Goal: Task Accomplishment & Management: Use online tool/utility

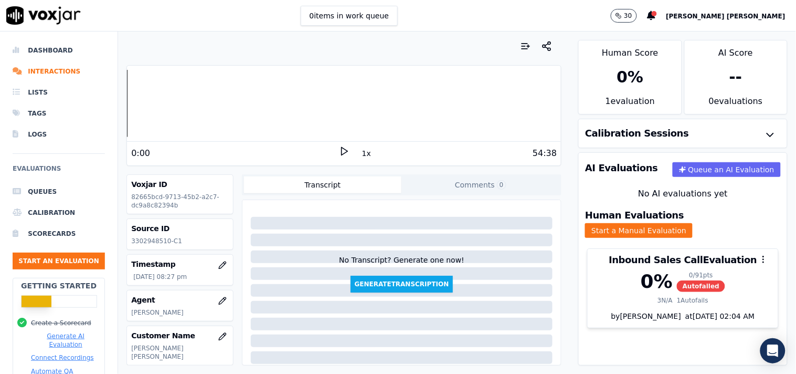
scroll to position [58, 0]
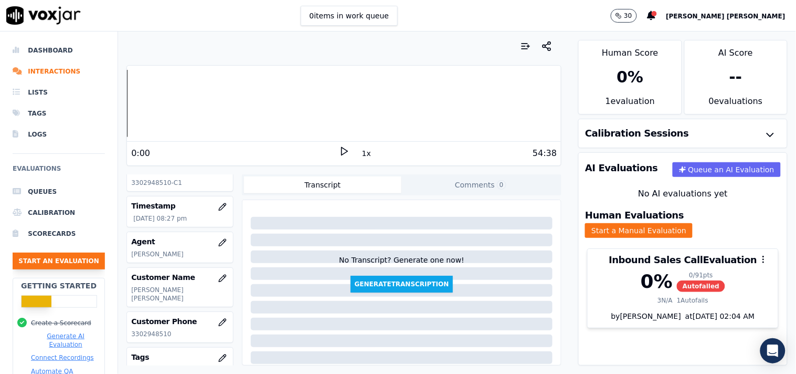
click at [53, 261] on button "Start an Evaluation" at bounding box center [59, 261] width 92 height 17
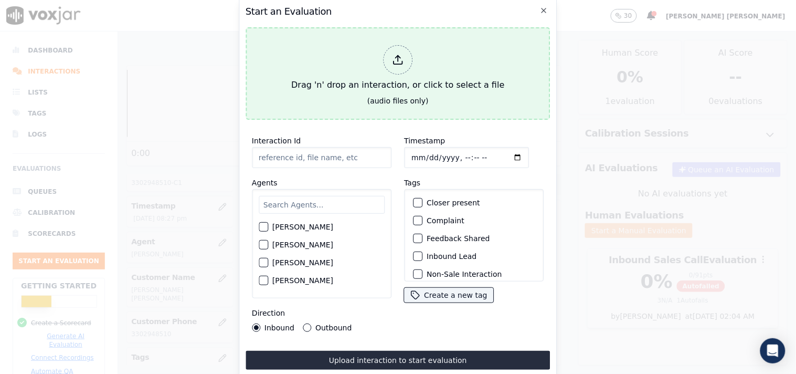
click at [433, 54] on div "Drag 'n' drop an interaction, or click to select a file" at bounding box center [398, 68] width 222 height 55
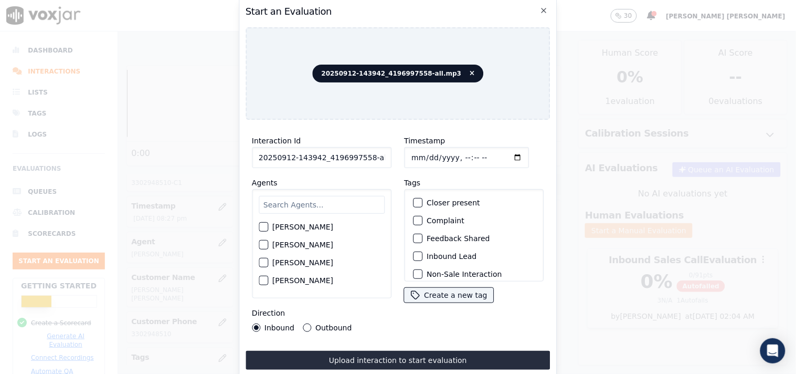
scroll to position [0, 6]
drag, startPoint x: 363, startPoint y: 153, endPoint x: 447, endPoint y: 153, distance: 84.0
click at [447, 153] on div "Interaction Id 20250912-143942_4196997558-all.mp3 Agents [PERSON_NAME] [PERSON_…" at bounding box center [398, 233] width 305 height 210
type input "20250912-143942_4196997558-C1"
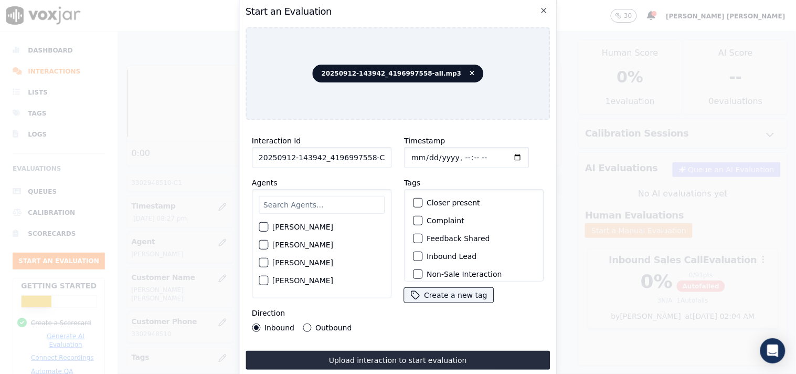
click at [411, 154] on input "Timestamp" at bounding box center [466, 157] width 125 height 21
type input "[DATE]T21:09"
click at [386, 170] on div "Interaction Id 20250912-143942_4196997558-C1 Agents [PERSON_NAME] [PERSON_NAME]…" at bounding box center [322, 233] width 152 height 210
click at [349, 208] on input "text" at bounding box center [322, 205] width 126 height 18
type input "ed"
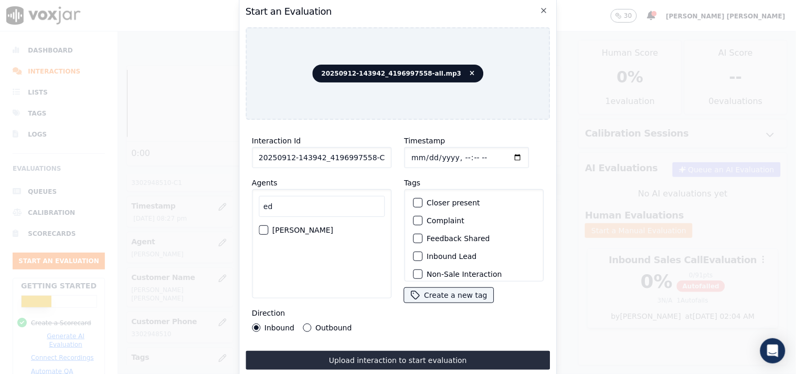
click at [333, 221] on div "[PERSON_NAME]" at bounding box center [322, 230] width 126 height 18
click at [327, 231] on div "[PERSON_NAME]" at bounding box center [322, 230] width 126 height 18
click at [282, 226] on label "[PERSON_NAME]" at bounding box center [302, 229] width 61 height 7
click at [268, 225] on button "[PERSON_NAME]" at bounding box center [263, 229] width 9 height 9
click at [420, 256] on div "Inbound Lead" at bounding box center [474, 256] width 130 height 18
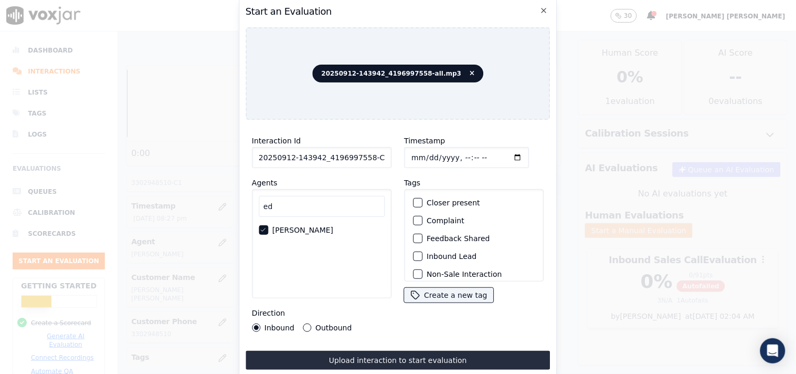
click at [427, 253] on label "Inbound Lead" at bounding box center [452, 256] width 50 height 7
click at [423, 252] on button "Inbound Lead" at bounding box center [417, 255] width 9 height 9
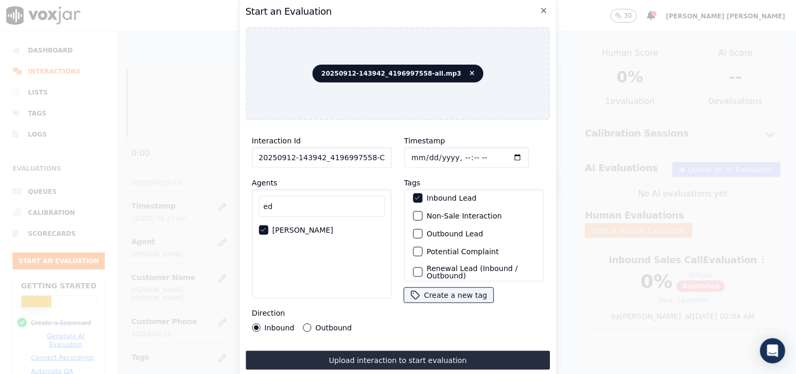
click at [435, 212] on label "Non-Sale Interaction" at bounding box center [464, 215] width 75 height 7
click at [423, 211] on button "Non-Sale Interaction" at bounding box center [417, 215] width 9 height 9
click at [388, 342] on div "Interaction Id 20250912-143942_4196997558-C1 Agents ed [PERSON_NAME] Direction …" at bounding box center [398, 248] width 305 height 241
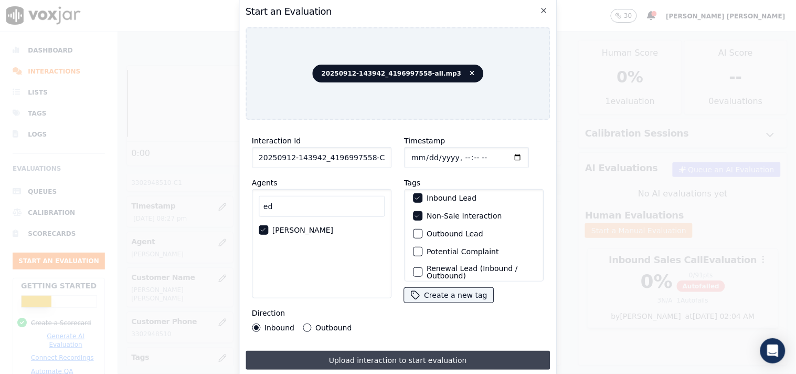
click at [388, 351] on button "Upload interaction to start evaluation" at bounding box center [398, 360] width 305 height 19
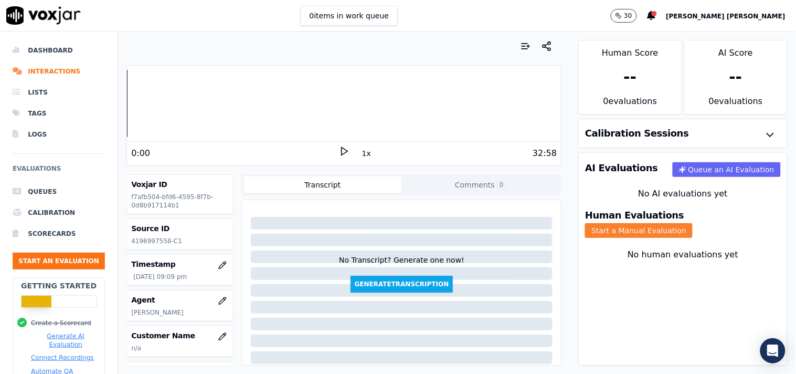
click at [679, 223] on button "Start a Manual Evaluation" at bounding box center [639, 230] width 108 height 15
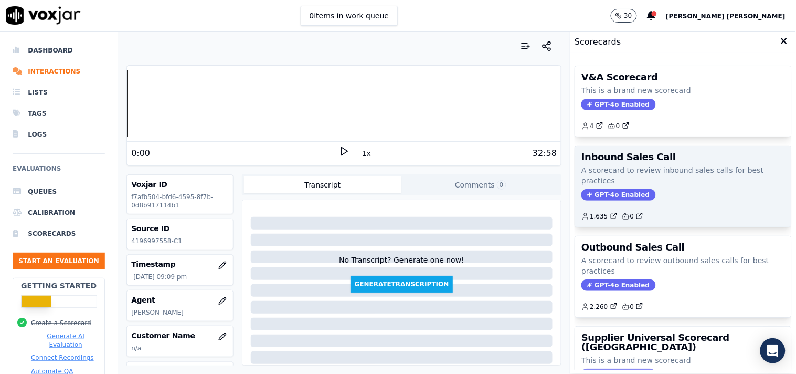
click at [611, 199] on span "GPT-4o Enabled" at bounding box center [619, 195] width 74 height 12
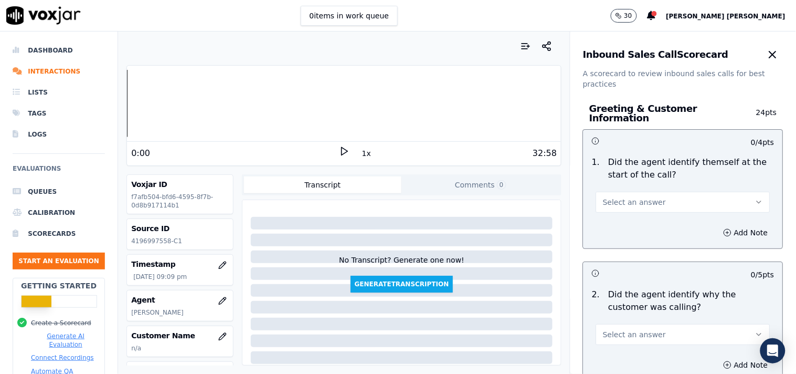
click at [639, 197] on span "Select an answer" at bounding box center [634, 202] width 63 height 10
click at [630, 229] on div "No" at bounding box center [665, 237] width 154 height 17
click at [636, 209] on div "1 . Did the agent identify themself at the start of the call? No" at bounding box center [683, 184] width 199 height 65
click at [639, 205] on button "No" at bounding box center [683, 202] width 174 height 21
click at [632, 228] on div "Yes" at bounding box center [665, 220] width 154 height 17
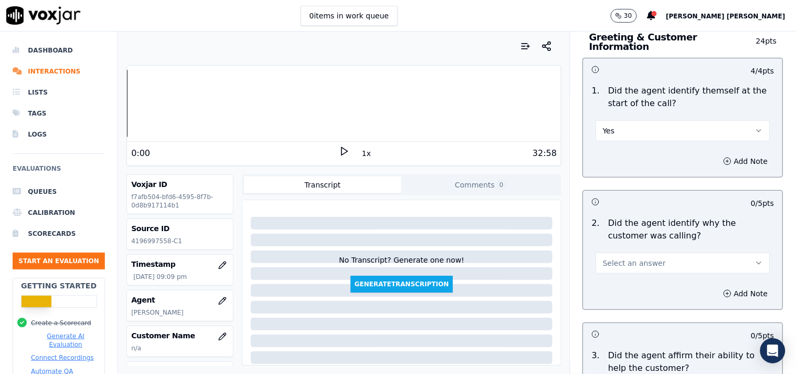
scroll to position [175, 0]
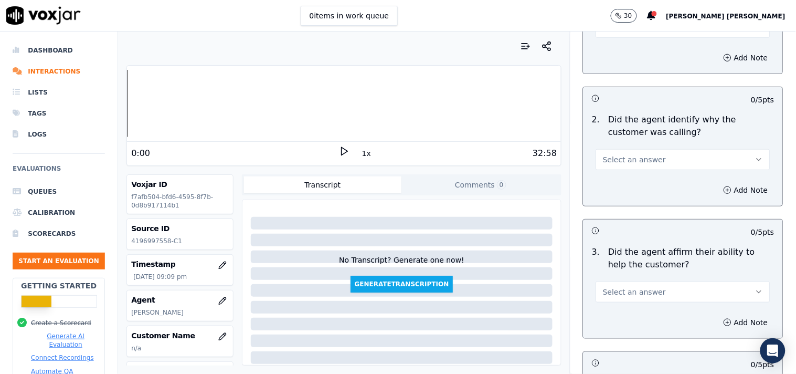
click at [655, 153] on button "Select an answer" at bounding box center [683, 159] width 174 height 21
click at [648, 178] on div "Yes" at bounding box center [665, 178] width 154 height 17
click at [634, 287] on span "Select an answer" at bounding box center [634, 292] width 63 height 10
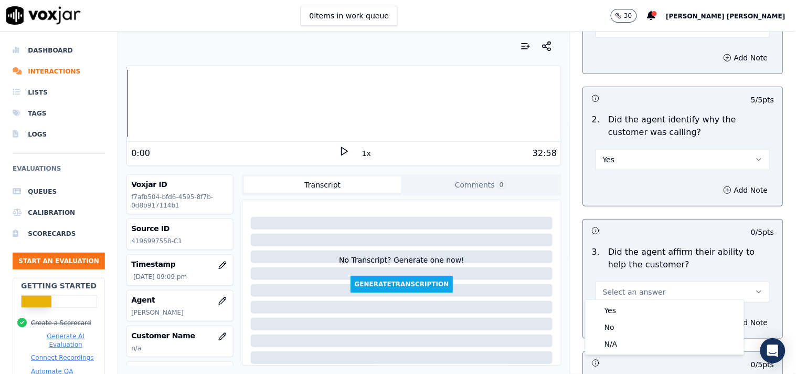
click at [613, 302] on div "Yes" at bounding box center [665, 310] width 154 height 17
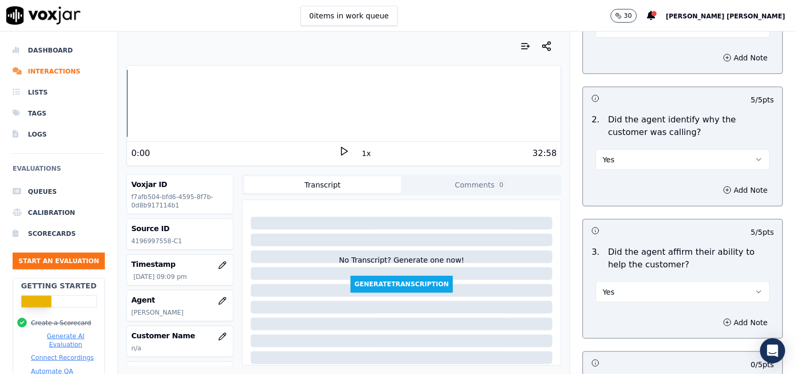
scroll to position [291, 0]
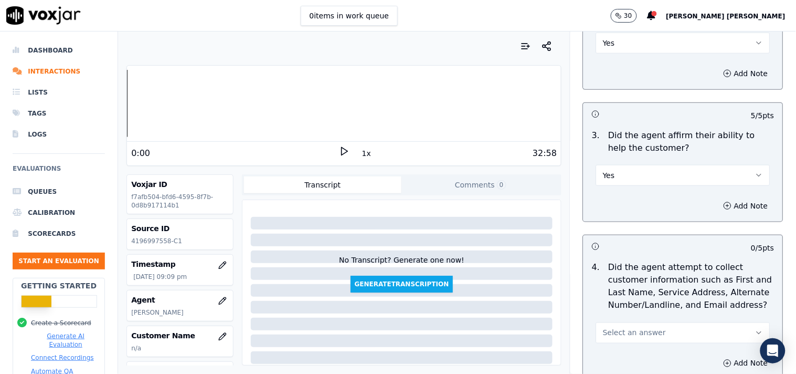
click at [622, 322] on button "Select an answer" at bounding box center [683, 332] width 174 height 21
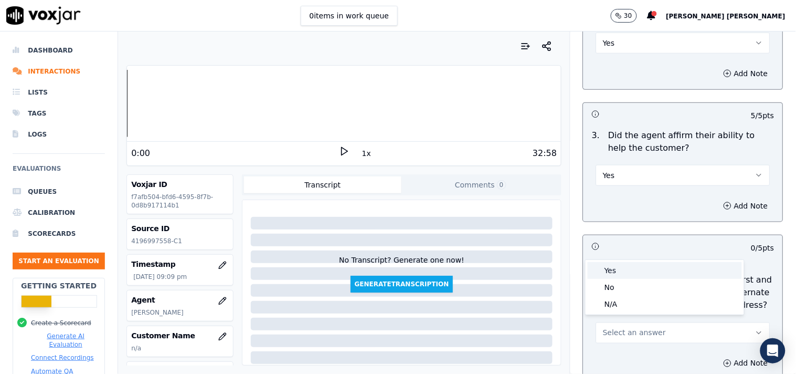
click at [629, 271] on div "Yes" at bounding box center [665, 270] width 154 height 17
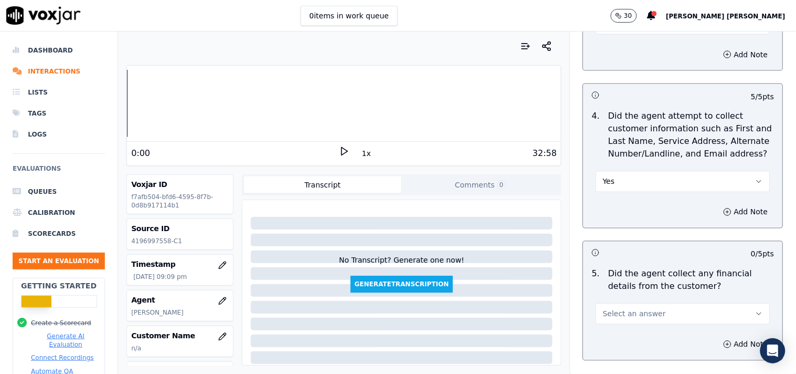
scroll to position [466, 0]
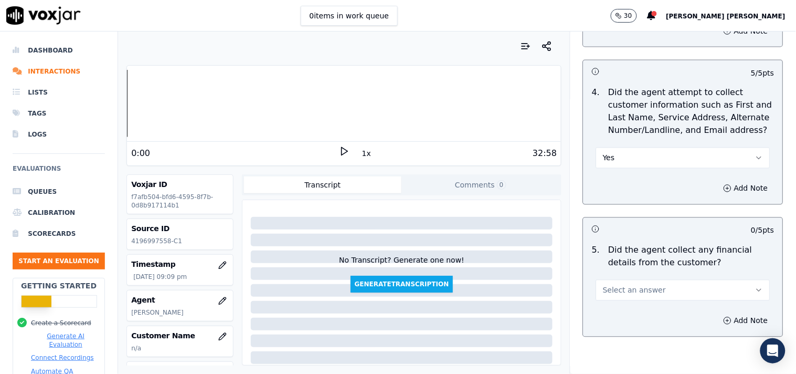
click at [627, 285] on span "Select an answer" at bounding box center [634, 290] width 63 height 10
click at [623, 312] on div "Yes" at bounding box center [665, 308] width 154 height 17
click at [623, 312] on div "Add Note" at bounding box center [683, 320] width 199 height 31
click at [626, 281] on button "Yes" at bounding box center [683, 290] width 174 height 21
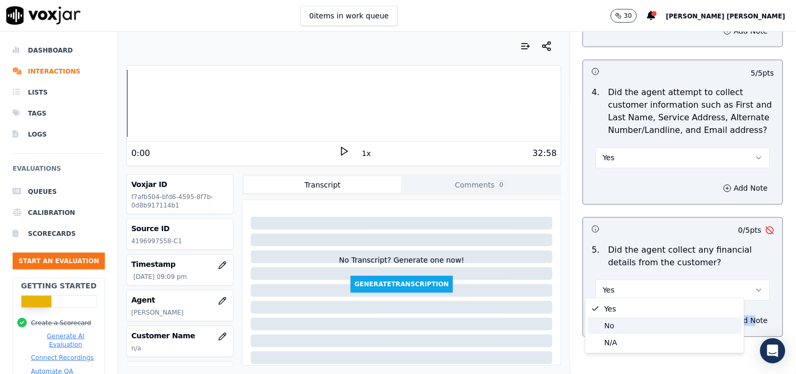
click at [621, 328] on div "No" at bounding box center [665, 325] width 154 height 17
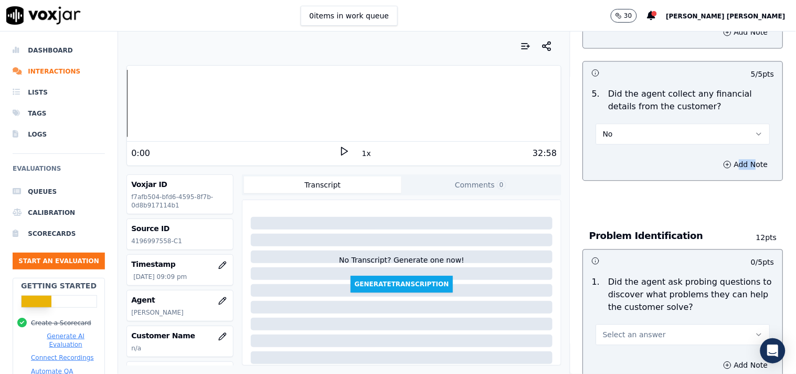
scroll to position [642, 0]
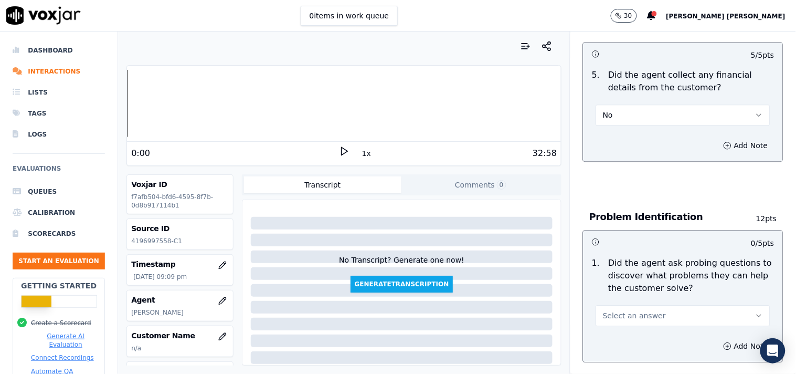
click at [624, 330] on div "Add Note" at bounding box center [683, 345] width 199 height 31
click at [628, 318] on button "Select an answer" at bounding box center [683, 315] width 174 height 21
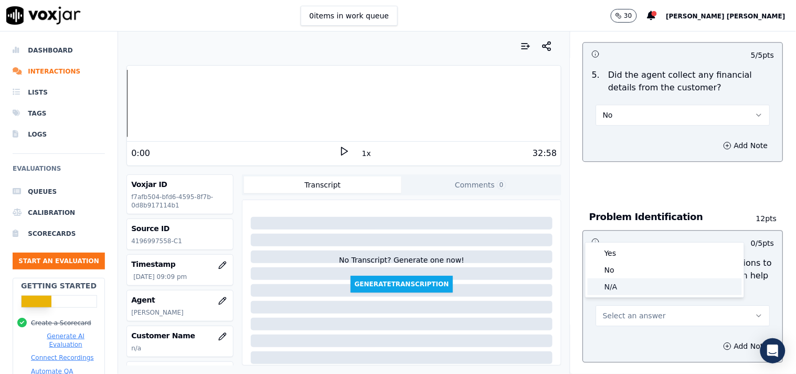
click at [627, 289] on div "N/A" at bounding box center [665, 286] width 154 height 17
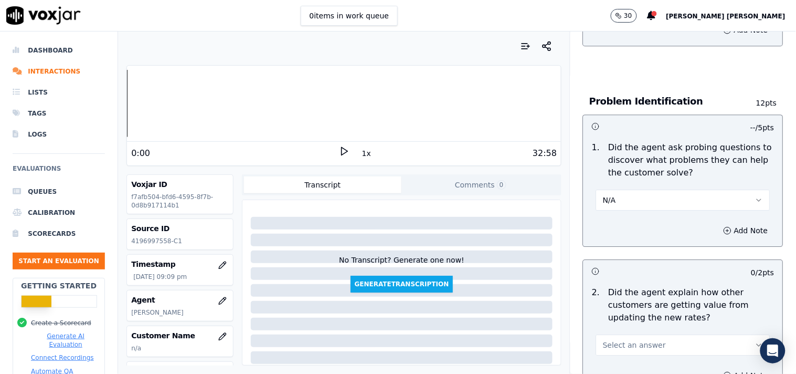
scroll to position [758, 0]
click at [618, 333] on button "Select an answer" at bounding box center [683, 343] width 174 height 21
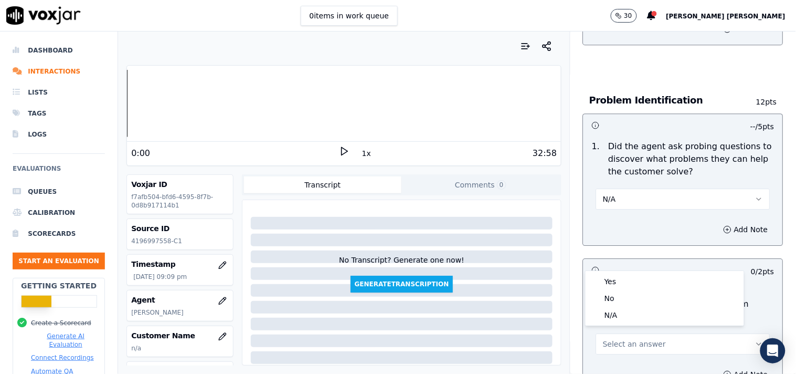
click at [616, 317] on div "N/A" at bounding box center [665, 315] width 154 height 17
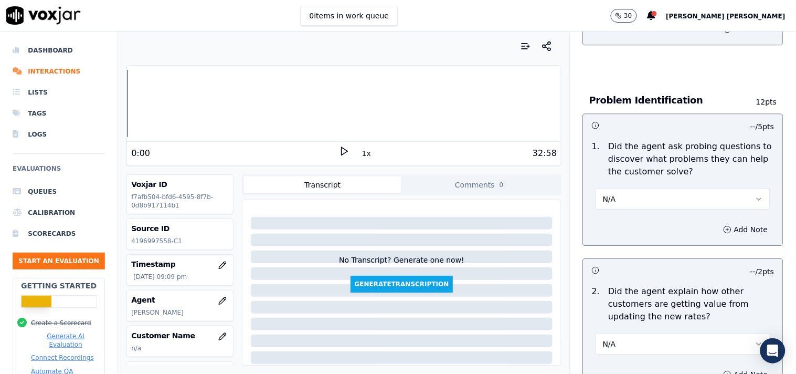
scroll to position [933, 0]
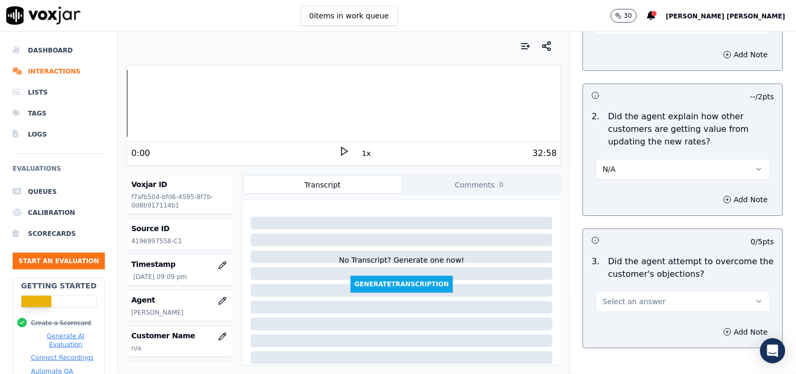
click at [621, 296] on span "Select an answer" at bounding box center [634, 301] width 63 height 10
click at [616, 327] on div "Yes" at bounding box center [665, 319] width 154 height 17
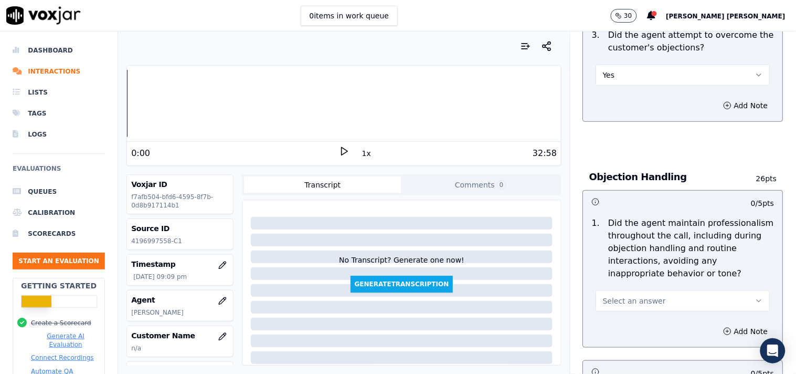
scroll to position [1167, 0]
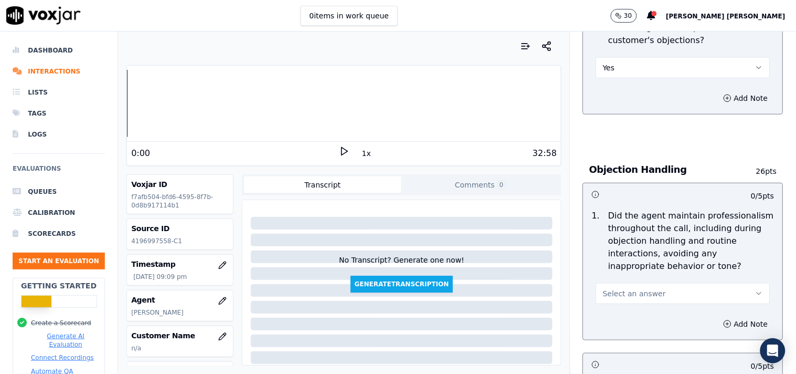
click at [622, 295] on button "Select an answer" at bounding box center [683, 293] width 174 height 21
drag, startPoint x: 622, startPoint y: 322, endPoint x: 625, endPoint y: 318, distance: 5.7
click at [625, 318] on div "Yes No N/A" at bounding box center [665, 329] width 159 height 55
click at [625, 318] on div "Yes" at bounding box center [665, 312] width 154 height 17
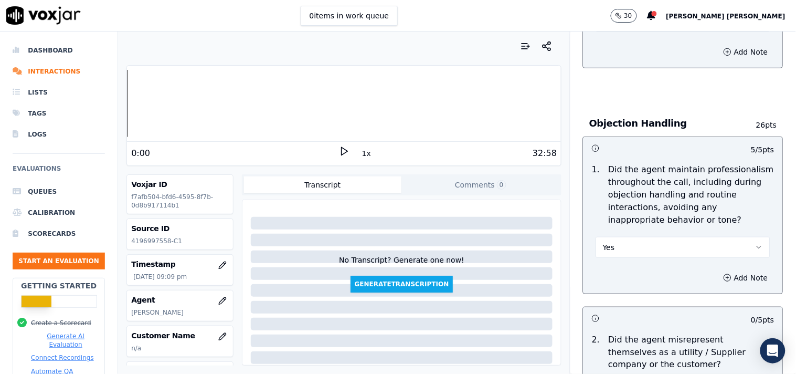
scroll to position [1283, 0]
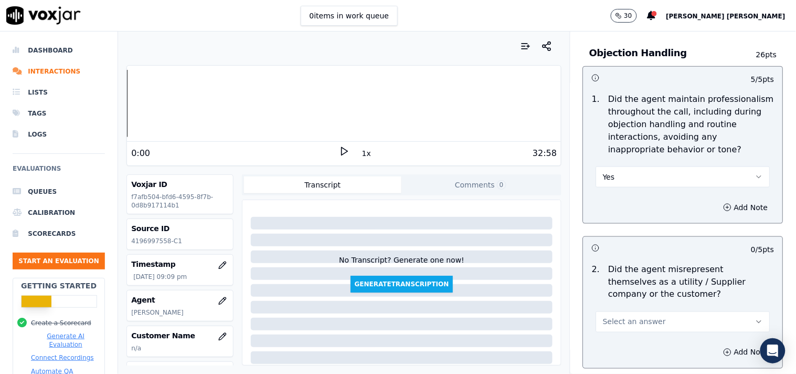
click at [633, 311] on button "Select an answer" at bounding box center [683, 321] width 174 height 21
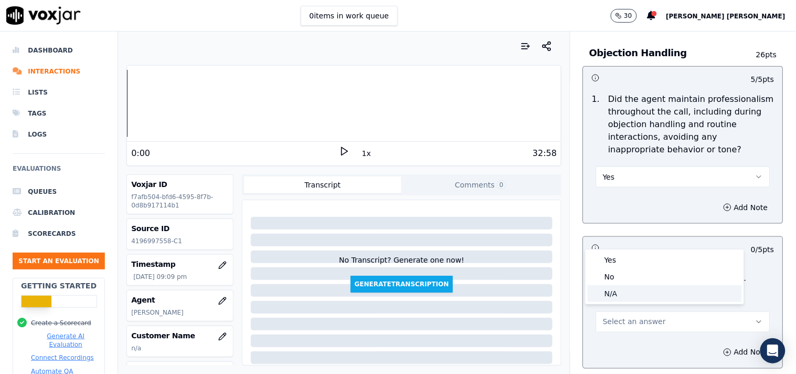
click at [634, 285] on div "N/A" at bounding box center [665, 293] width 154 height 17
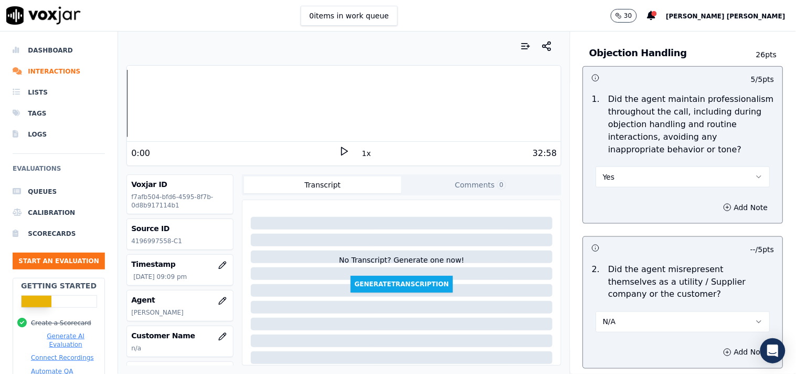
click at [626, 311] on button "N/A" at bounding box center [683, 321] width 174 height 21
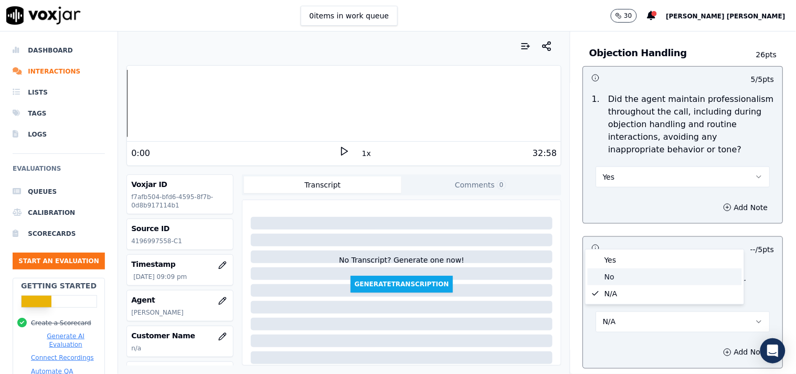
click at [624, 280] on div "No" at bounding box center [665, 276] width 154 height 17
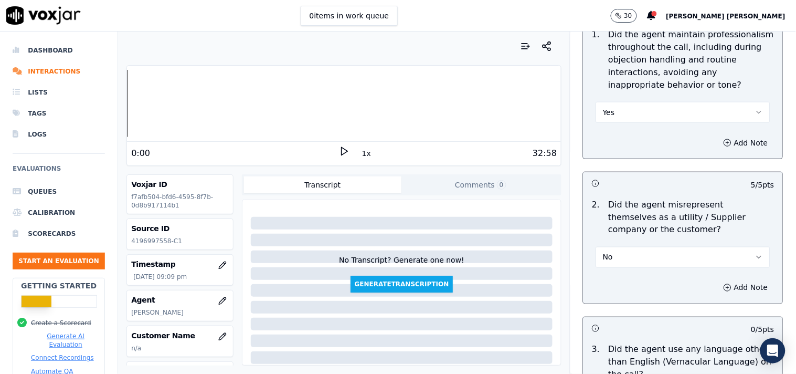
scroll to position [1458, 0]
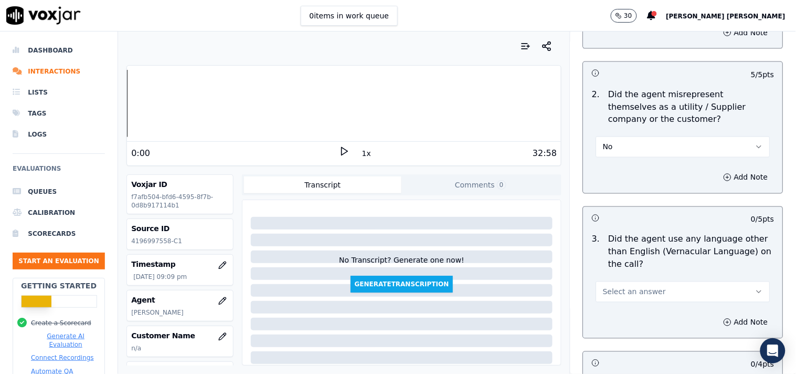
click at [623, 287] on span "Select an answer" at bounding box center [634, 292] width 63 height 10
click at [615, 319] on div "No" at bounding box center [665, 327] width 154 height 17
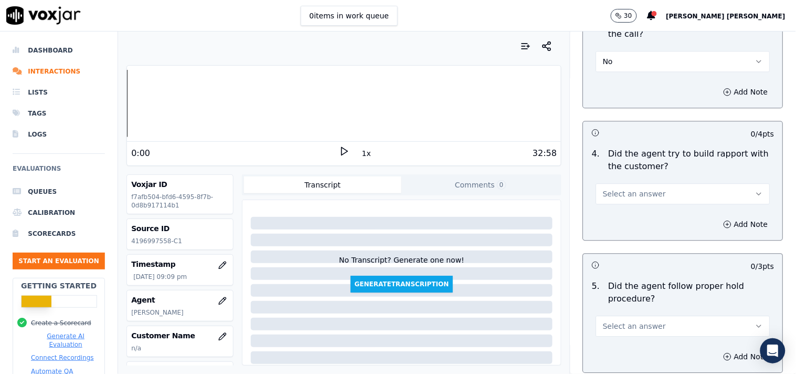
scroll to position [1692, 0]
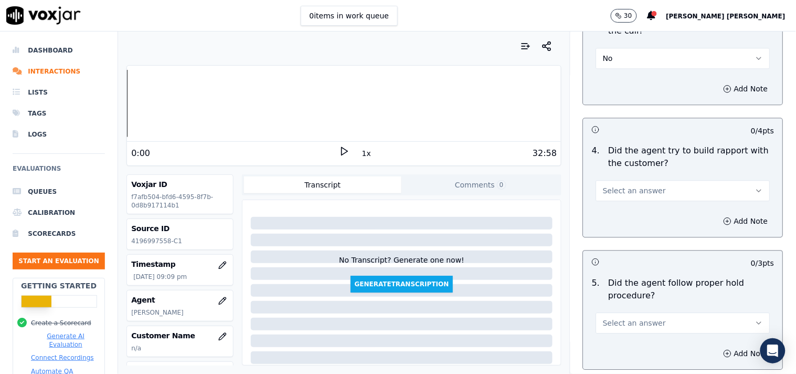
click at [637, 180] on button "Select an answer" at bounding box center [683, 190] width 174 height 21
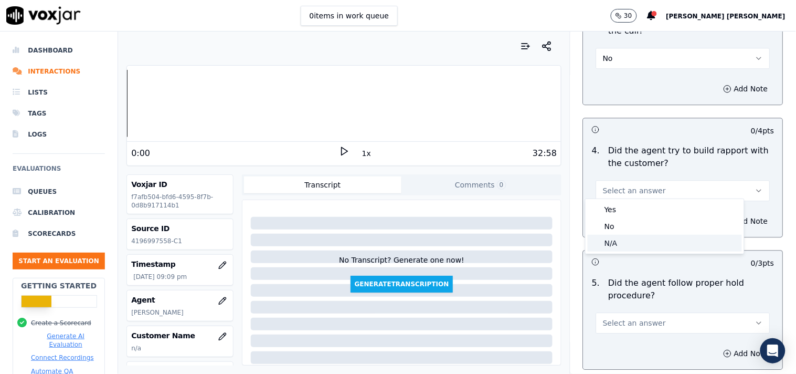
click at [652, 247] on div "N/A" at bounding box center [665, 243] width 154 height 17
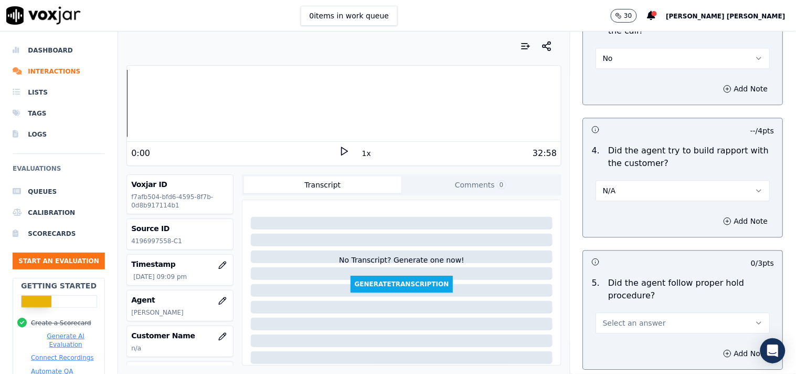
click at [636, 318] on span "Select an answer" at bounding box center [634, 323] width 63 height 10
click at [619, 250] on div "Yes No N/A" at bounding box center [665, 277] width 159 height 55
click at [618, 254] on div "Yes" at bounding box center [665, 261] width 154 height 17
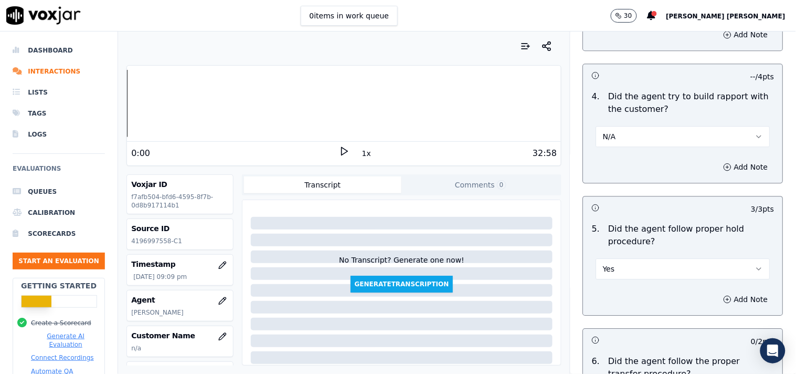
scroll to position [1808, 0]
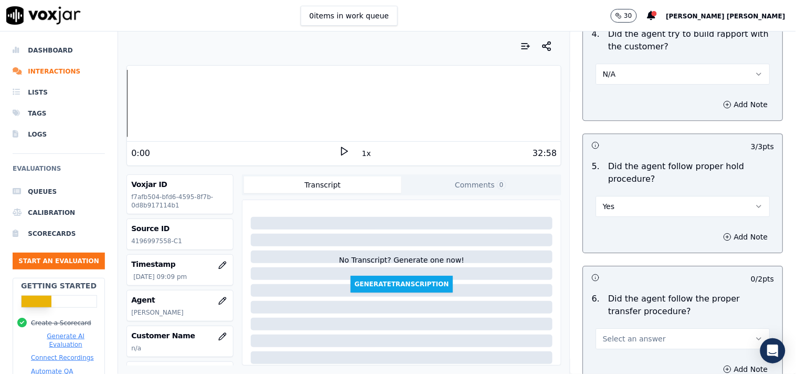
click at [615, 333] on span "Select an answer" at bounding box center [634, 338] width 63 height 10
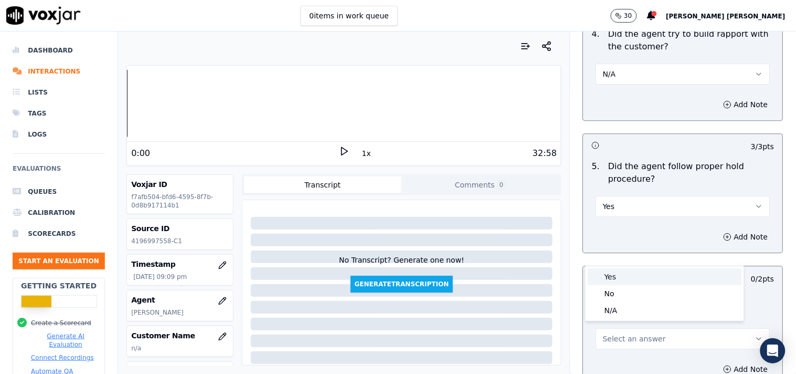
click at [605, 277] on div "Yes" at bounding box center [665, 276] width 154 height 17
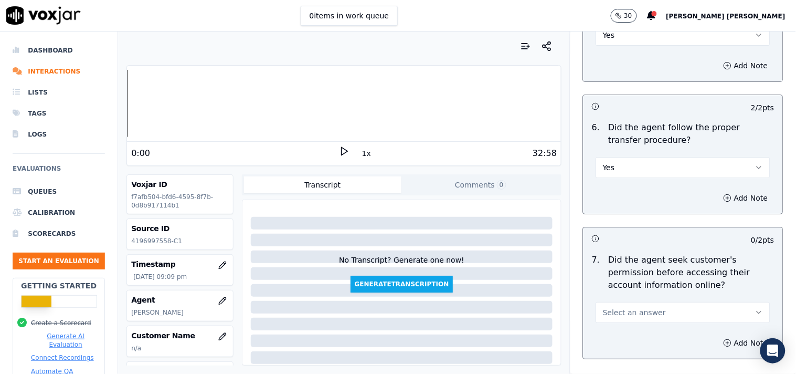
scroll to position [2041, 0]
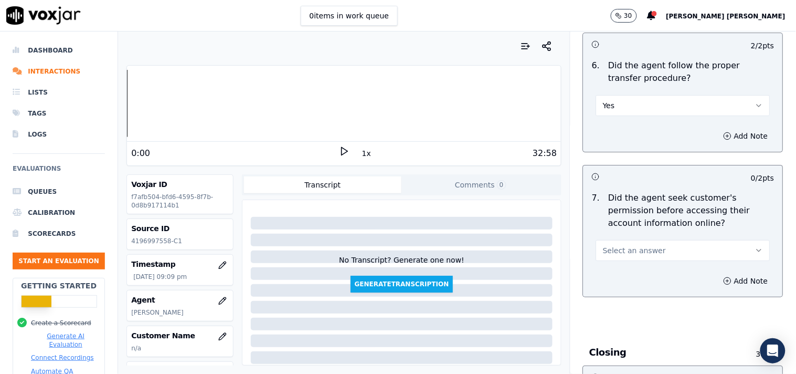
click at [647, 243] on button "Select an answer" at bounding box center [683, 250] width 174 height 21
click at [637, 263] on div "Yes" at bounding box center [665, 269] width 154 height 17
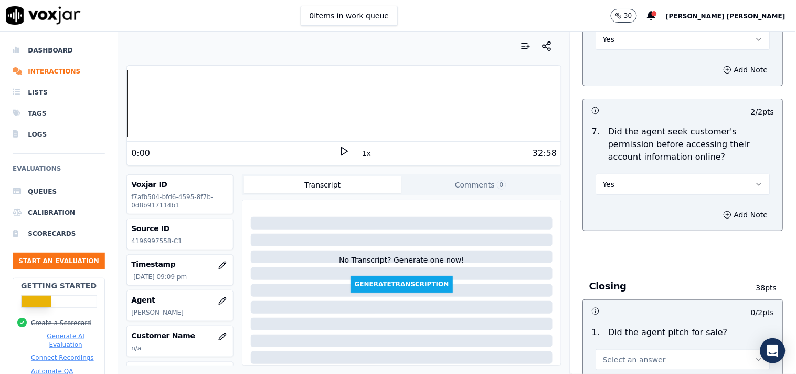
scroll to position [2158, 0]
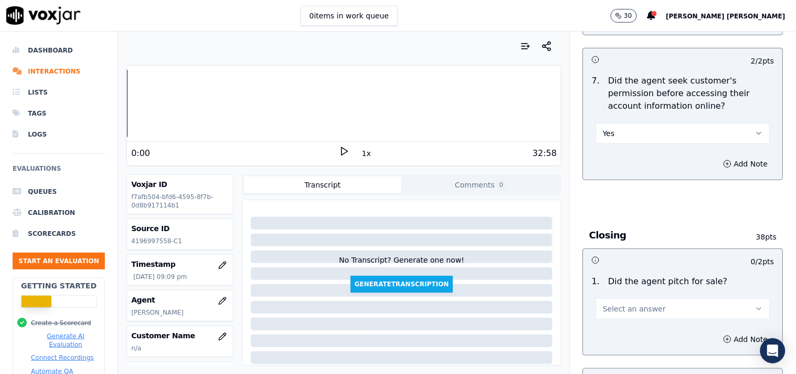
click at [644, 128] on button "Yes" at bounding box center [683, 133] width 174 height 21
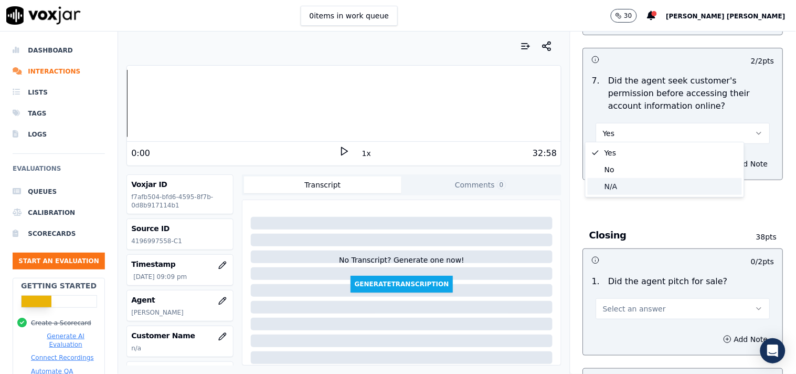
click at [627, 188] on div "N/A" at bounding box center [665, 186] width 154 height 17
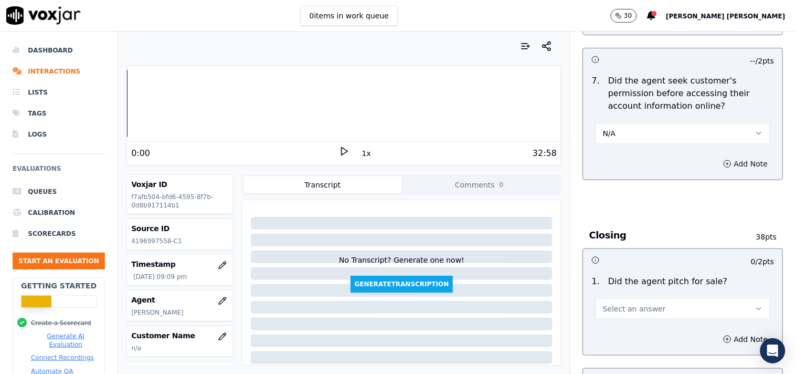
click at [724, 160] on icon "button" at bounding box center [728, 164] width 8 height 8
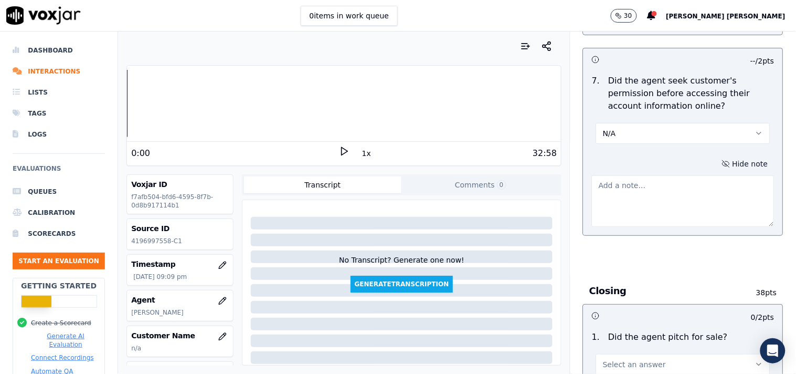
click at [667, 196] on textarea at bounding box center [683, 200] width 183 height 51
paste textarea "@25:37 [PERSON_NAME] inform the account details to cx ,but failed to take the c…"
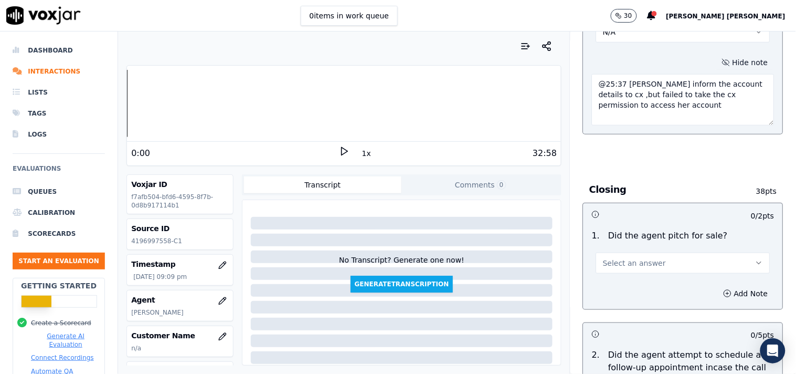
scroll to position [2275, 0]
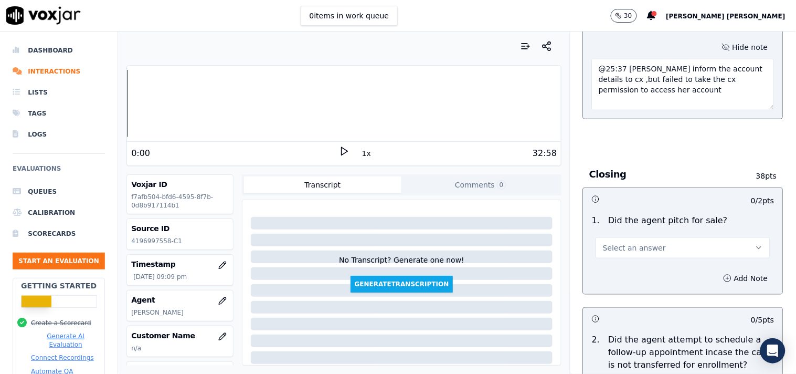
type textarea "@25:37 [PERSON_NAME] inform the account details to cx ,but failed to take the c…"
click at [625, 243] on span "Select an answer" at bounding box center [634, 248] width 63 height 10
click at [616, 272] on div "Yes" at bounding box center [665, 267] width 154 height 17
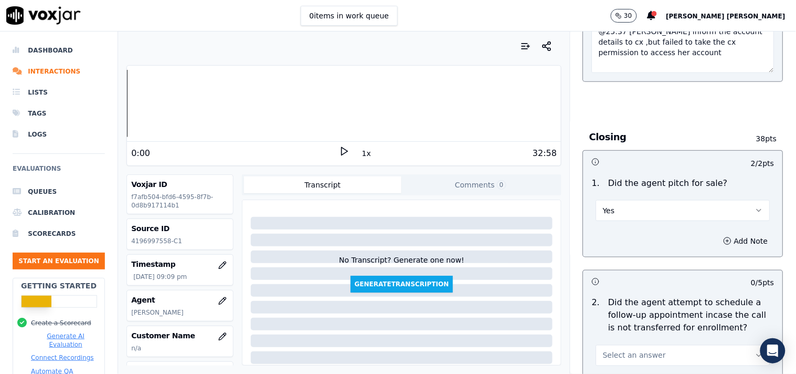
scroll to position [2391, 0]
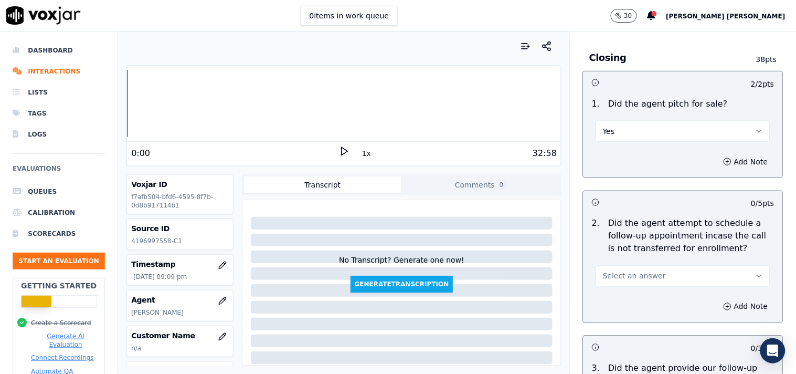
click at [659, 275] on button "Select an answer" at bounding box center [683, 276] width 174 height 21
click at [625, 307] on div "No" at bounding box center [665, 312] width 154 height 17
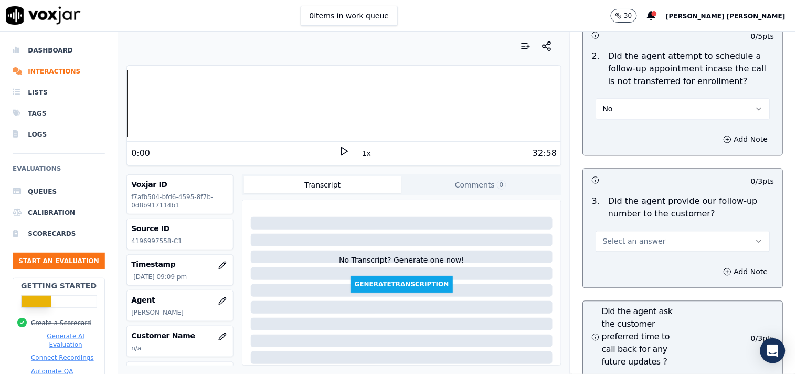
scroll to position [2566, 0]
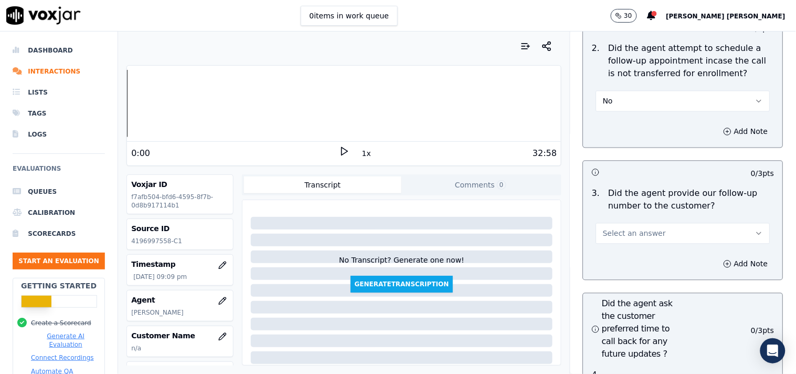
click at [638, 100] on button "No" at bounding box center [683, 101] width 174 height 21
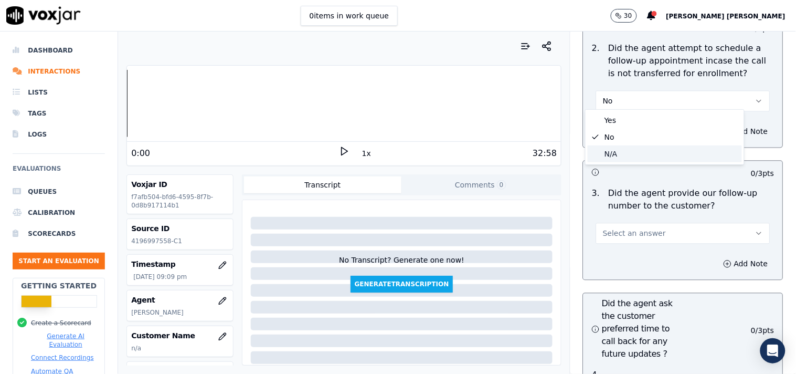
click at [640, 153] on div "N/A" at bounding box center [665, 153] width 154 height 17
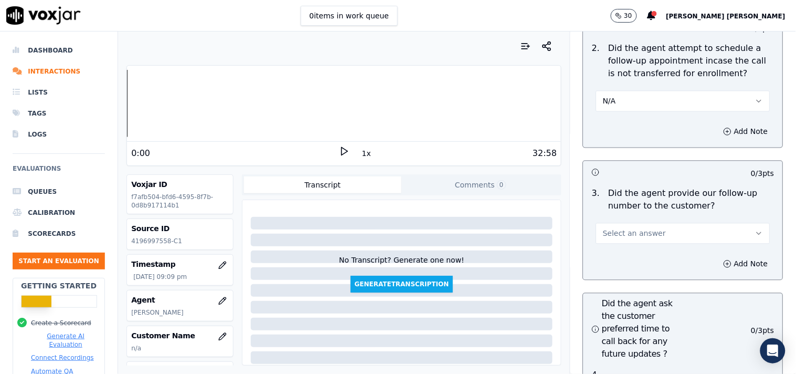
click at [691, 229] on button "Select an answer" at bounding box center [683, 233] width 174 height 21
click at [673, 251] on div "Yes" at bounding box center [665, 252] width 154 height 17
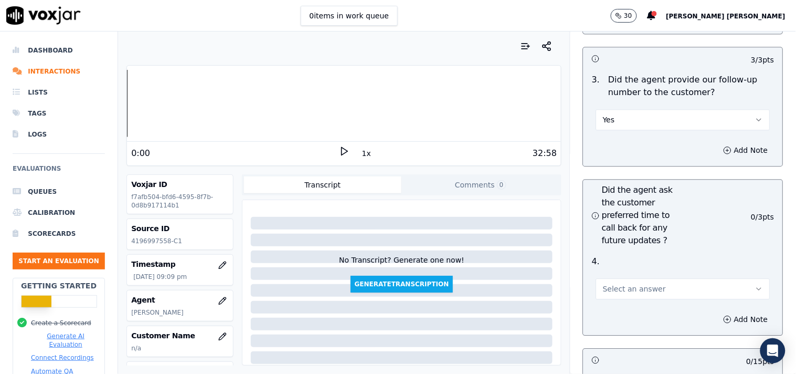
scroll to position [2683, 0]
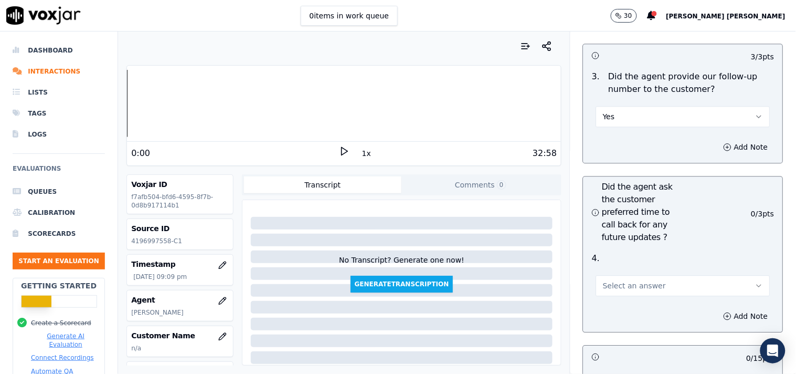
click at [640, 280] on span "Select an answer" at bounding box center [634, 285] width 63 height 10
click at [601, 320] on div "No" at bounding box center [665, 321] width 154 height 17
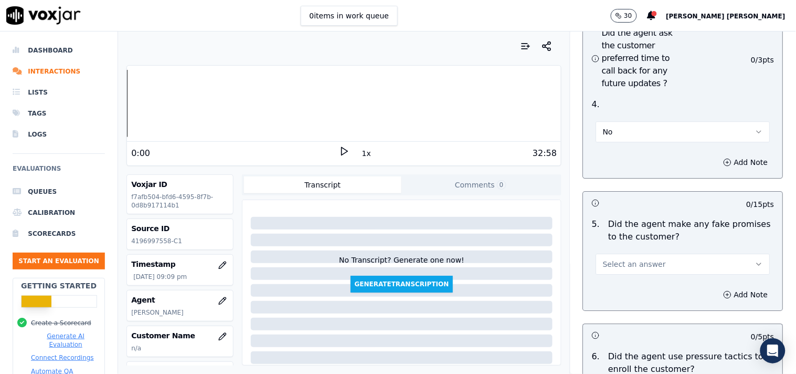
scroll to position [2858, 0]
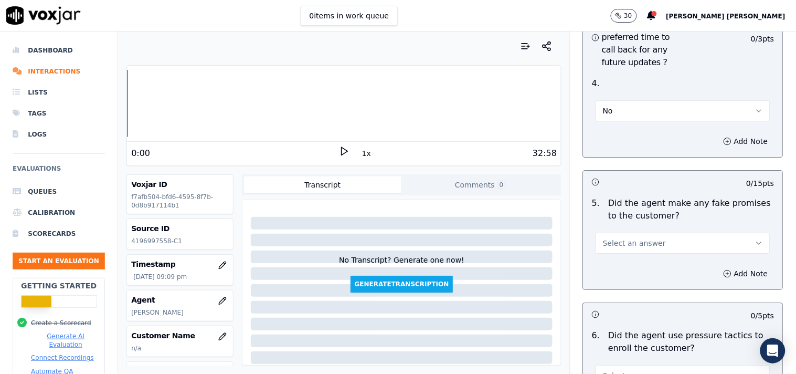
click at [641, 238] on span "Select an answer" at bounding box center [634, 243] width 63 height 10
click at [631, 277] on div "No" at bounding box center [665, 279] width 154 height 17
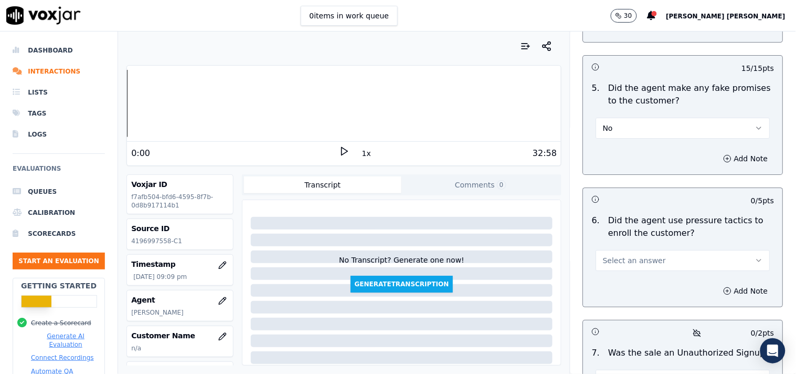
scroll to position [2975, 0]
click at [655, 248] on button "Select an answer" at bounding box center [683, 258] width 174 height 21
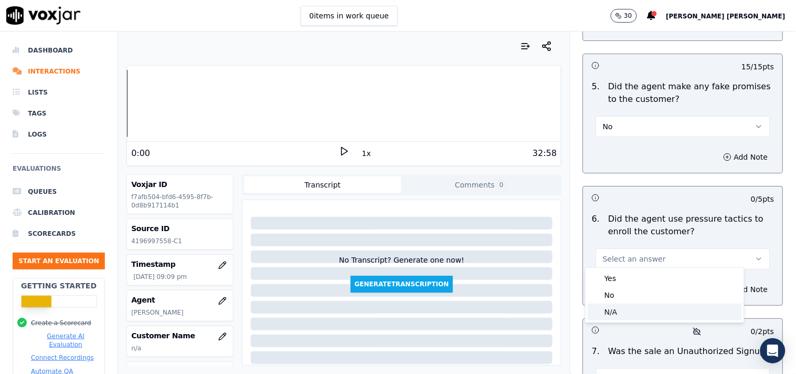
click at [615, 318] on div "N/A" at bounding box center [665, 311] width 154 height 17
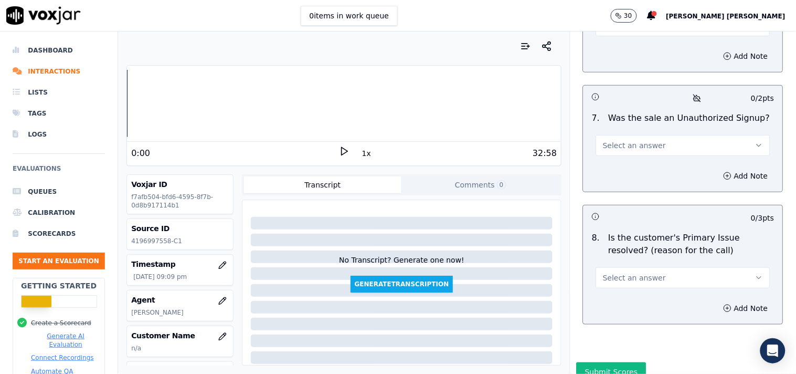
scroll to position [3208, 0]
click at [681, 136] on button "Select an answer" at bounding box center [683, 144] width 174 height 21
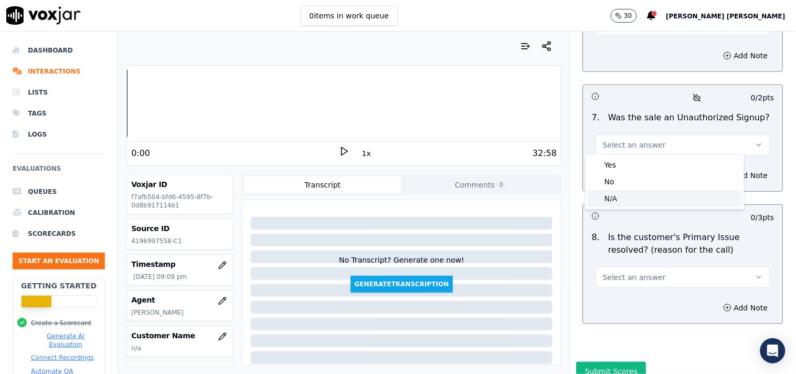
click at [646, 198] on div "N/A" at bounding box center [665, 198] width 154 height 17
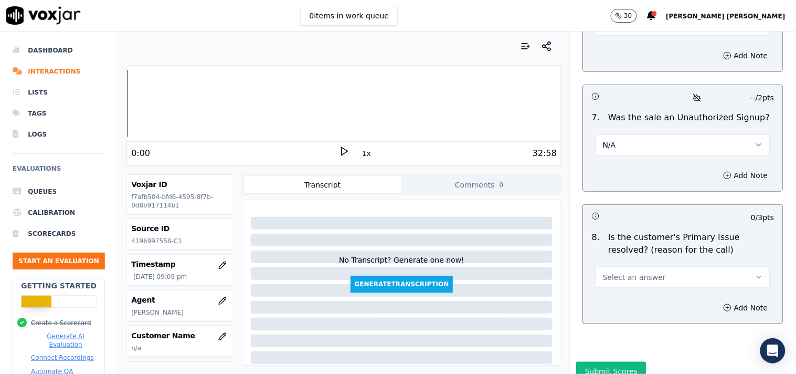
drag, startPoint x: 648, startPoint y: 271, endPoint x: 637, endPoint y: 276, distance: 11.7
click at [647, 271] on button "Select an answer" at bounding box center [683, 277] width 174 height 21
click at [644, 292] on div "Yes" at bounding box center [665, 297] width 154 height 17
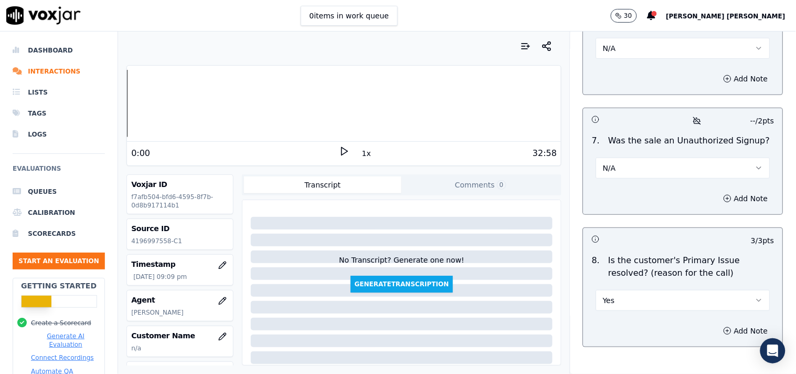
scroll to position [3127, 0]
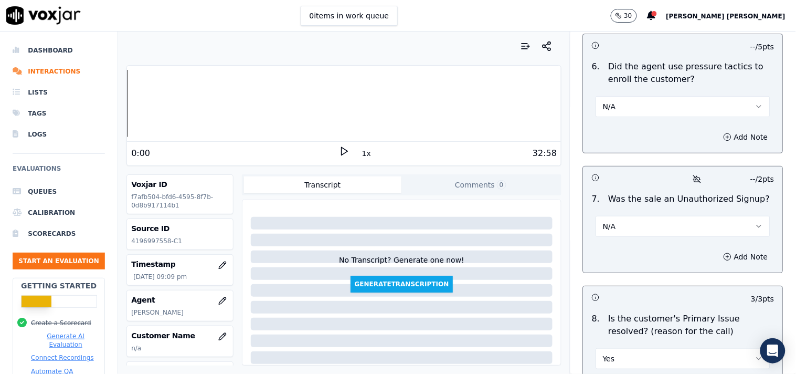
drag, startPoint x: 710, startPoint y: 214, endPoint x: 705, endPoint y: 223, distance: 10.2
click at [710, 217] on button "N/A" at bounding box center [683, 226] width 174 height 21
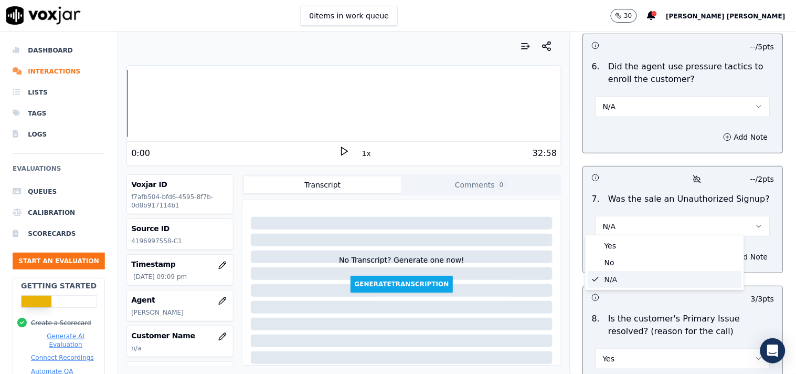
click at [630, 275] on div "N/A" at bounding box center [665, 279] width 154 height 17
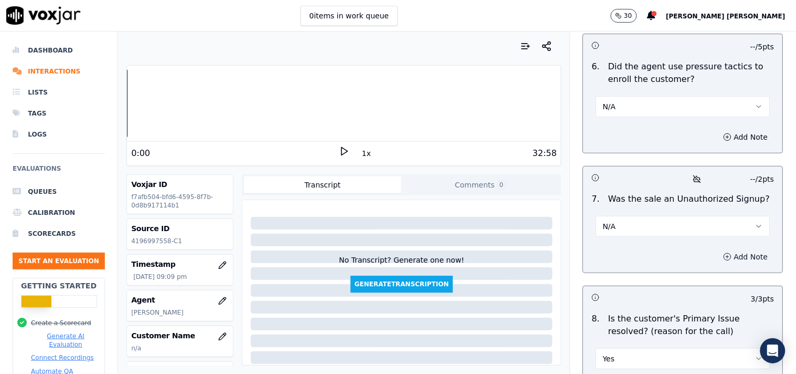
click at [744, 251] on button "Add Note" at bounding box center [746, 256] width 57 height 15
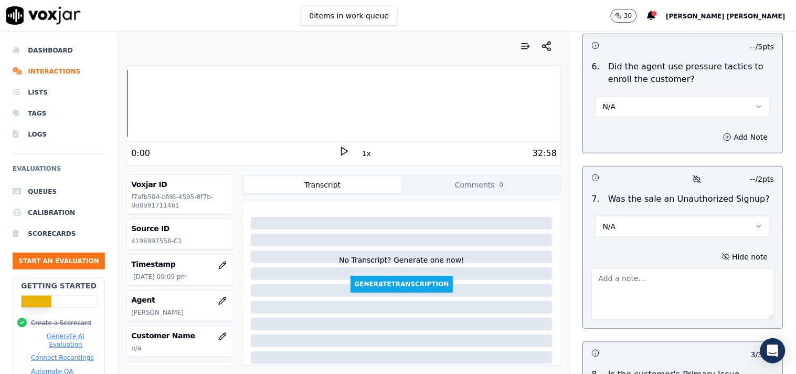
click at [682, 282] on textarea at bounding box center [683, 293] width 183 height 51
paste textarea "Call id-20250912-151241 In the TPV verification ,When verifier asked ,the servi…"
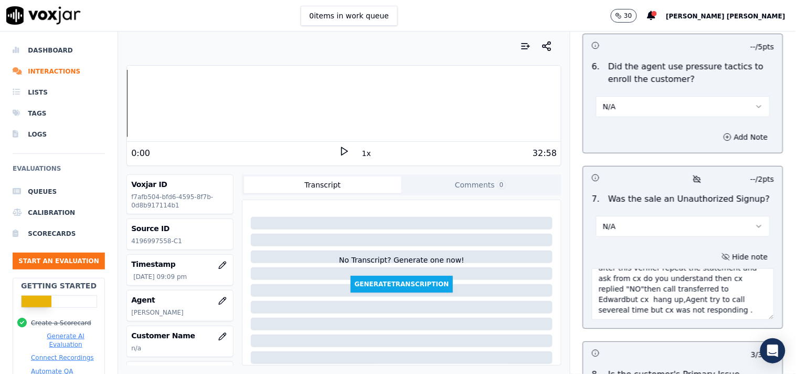
scroll to position [90, 0]
type textarea "Call id-20250912-151241 In the TPV verification ,When verifier asked ,the servi…"
